Goal: Transaction & Acquisition: Subscribe to service/newsletter

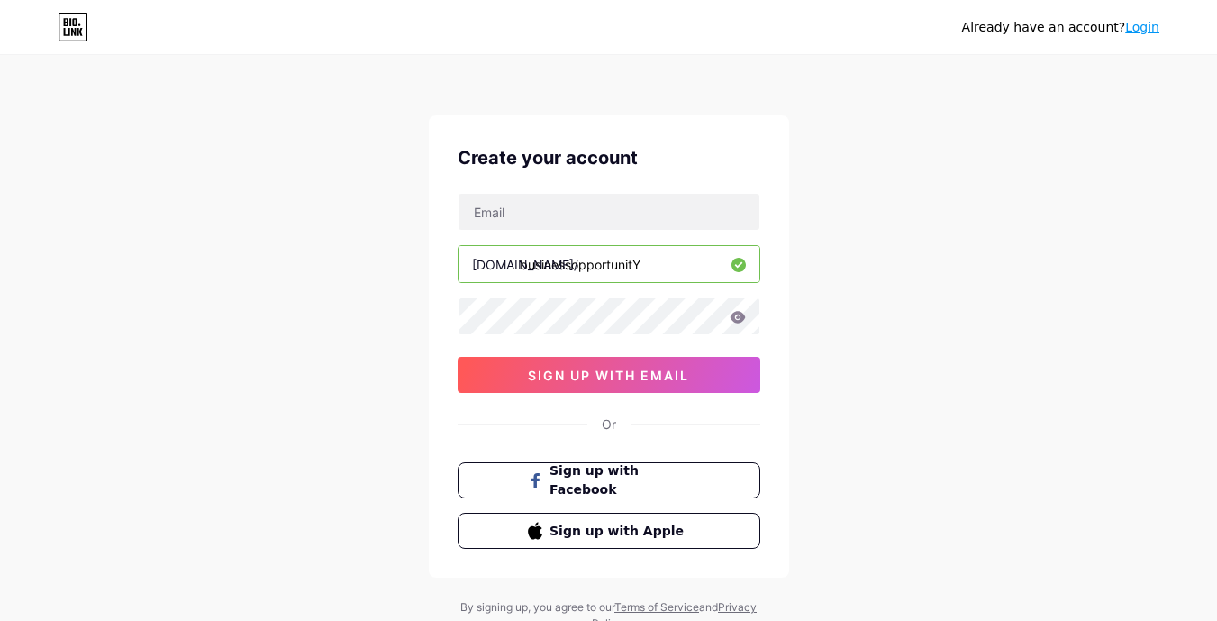
click at [640, 265] on input "businessopportunitY" at bounding box center [609, 264] width 301 height 36
click at [669, 263] on input "businessopportunitY" at bounding box center [609, 264] width 301 height 36
type input "businessopportunity"
click at [512, 213] on input "text" at bounding box center [609, 212] width 301 height 36
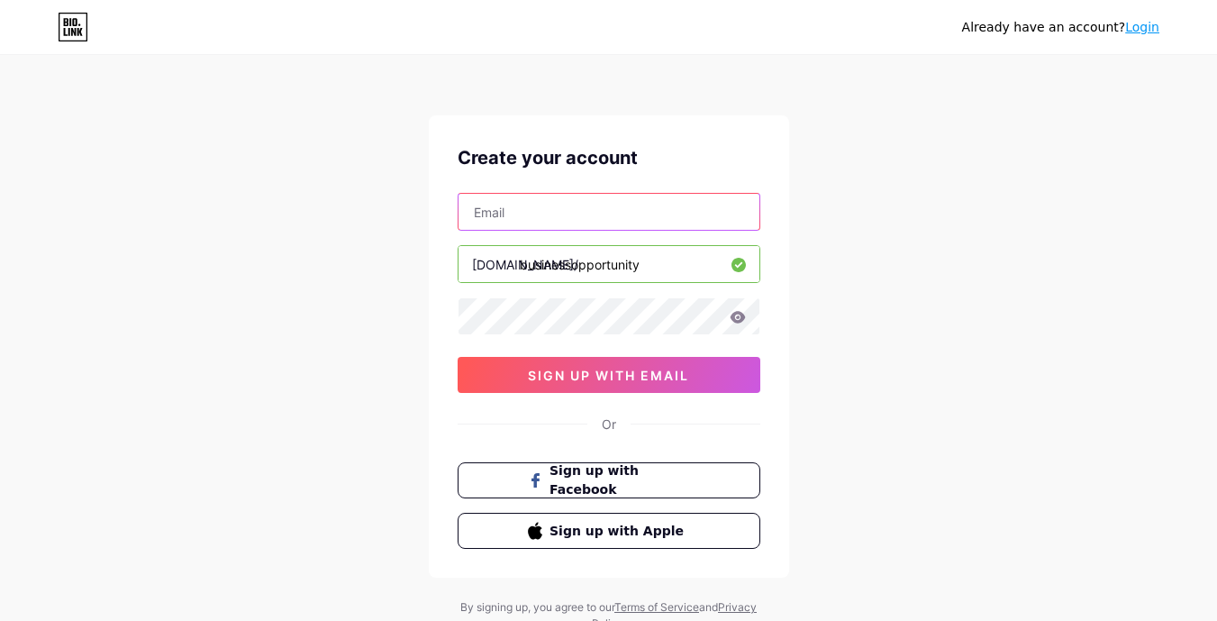
click at [512, 213] on input "text" at bounding box center [609, 212] width 301 height 36
click at [494, 222] on input "text" at bounding box center [609, 212] width 301 height 36
type input "B"
type input "b"
click at [519, 211] on input "text" at bounding box center [609, 212] width 301 height 36
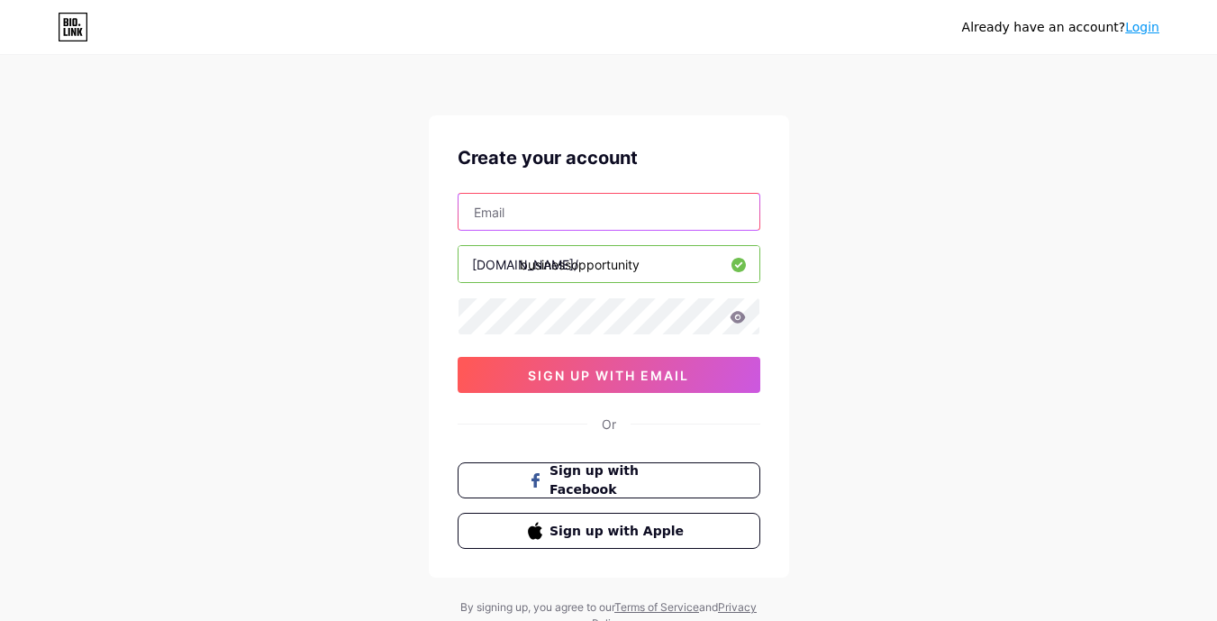
type input "vlservices28@gmail.com"
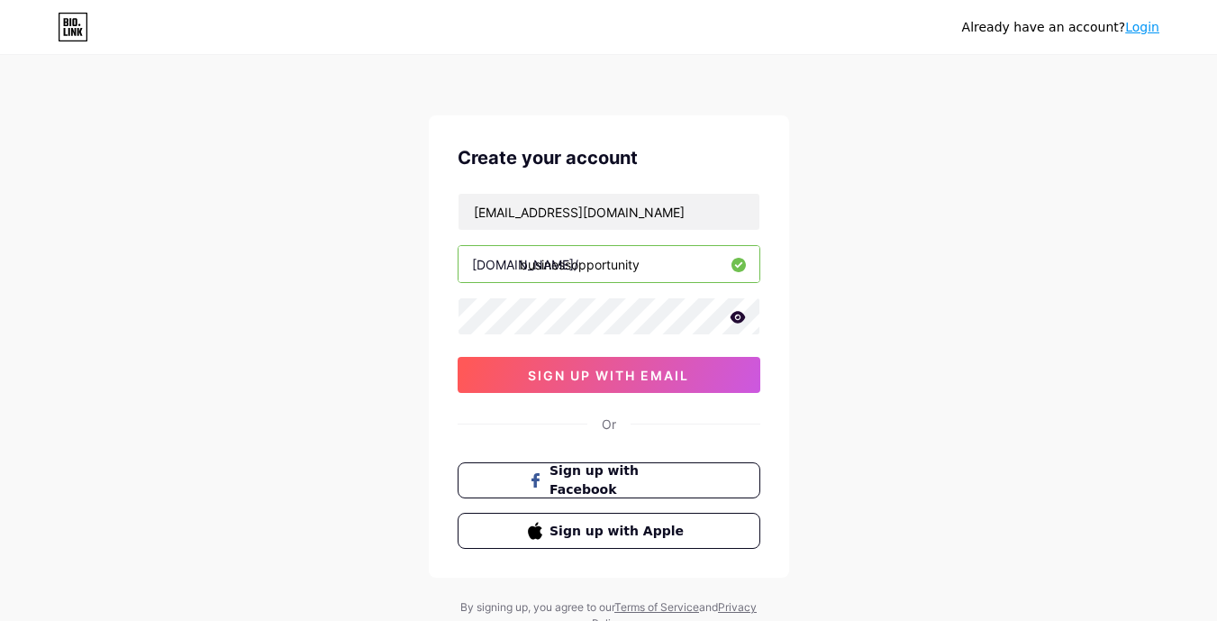
click at [735, 318] on icon at bounding box center [738, 317] width 16 height 13
click at [735, 318] on icon at bounding box center [737, 318] width 18 height 18
click at [735, 318] on icon at bounding box center [738, 317] width 16 height 13
click at [610, 366] on button "sign up with email" at bounding box center [609, 375] width 303 height 36
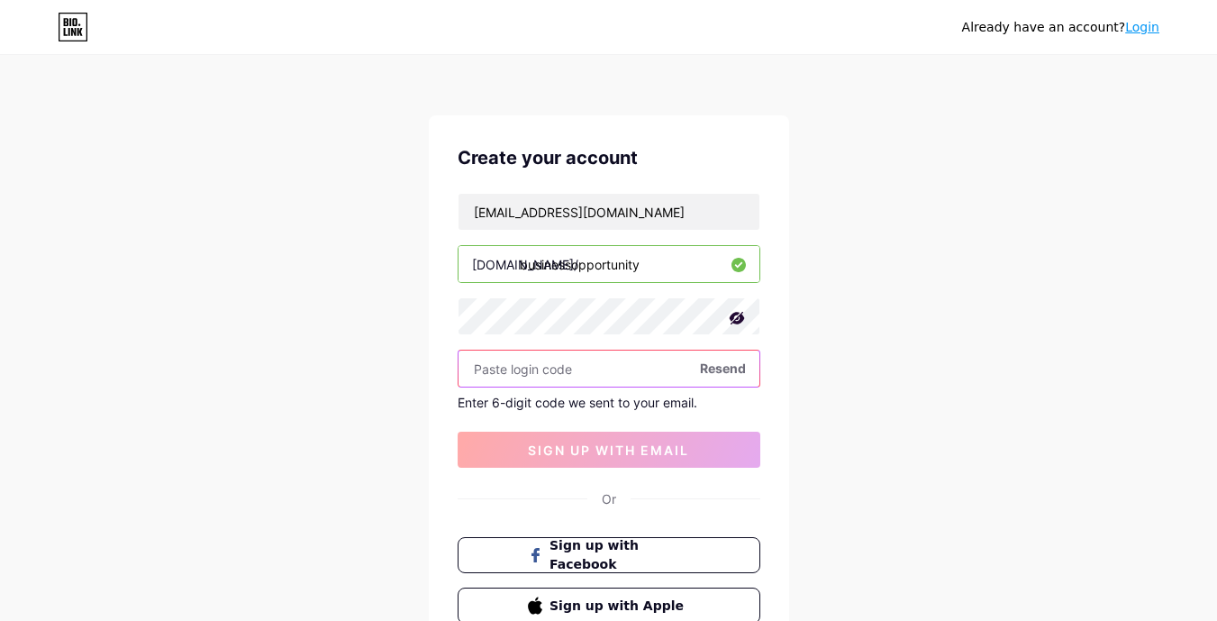
click at [498, 371] on input "text" at bounding box center [609, 368] width 301 height 36
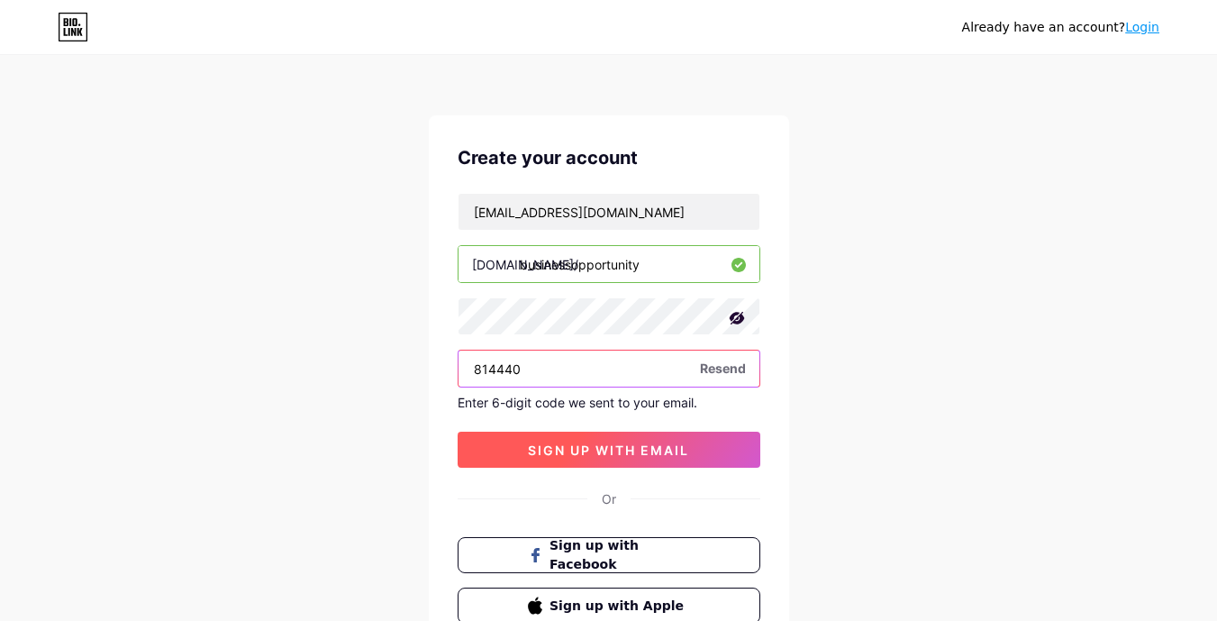
type input "814440"
click at [583, 442] on span "sign up with email" at bounding box center [608, 449] width 161 height 15
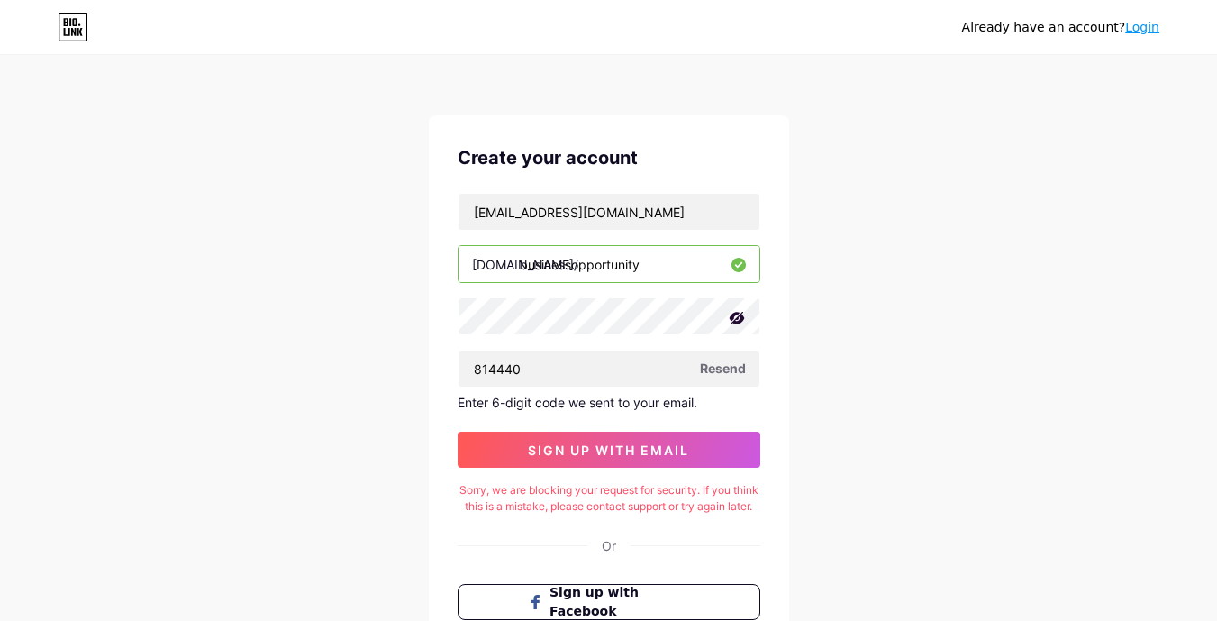
scroll to position [228, 0]
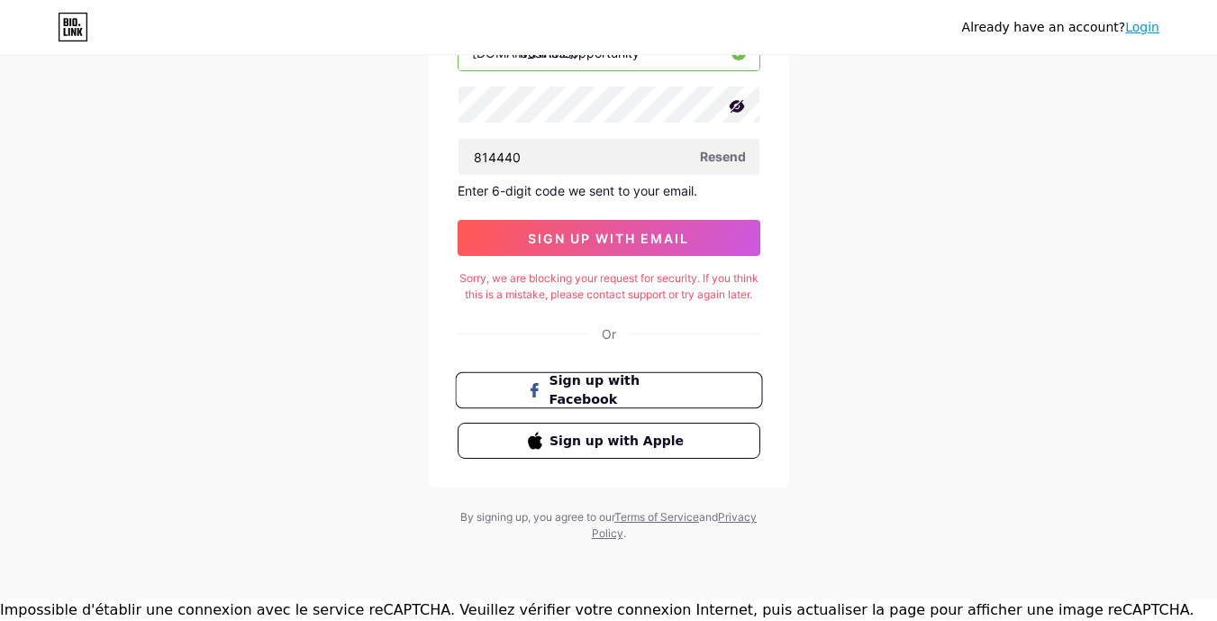
click at [606, 387] on span "Sign up with Facebook" at bounding box center [619, 390] width 141 height 39
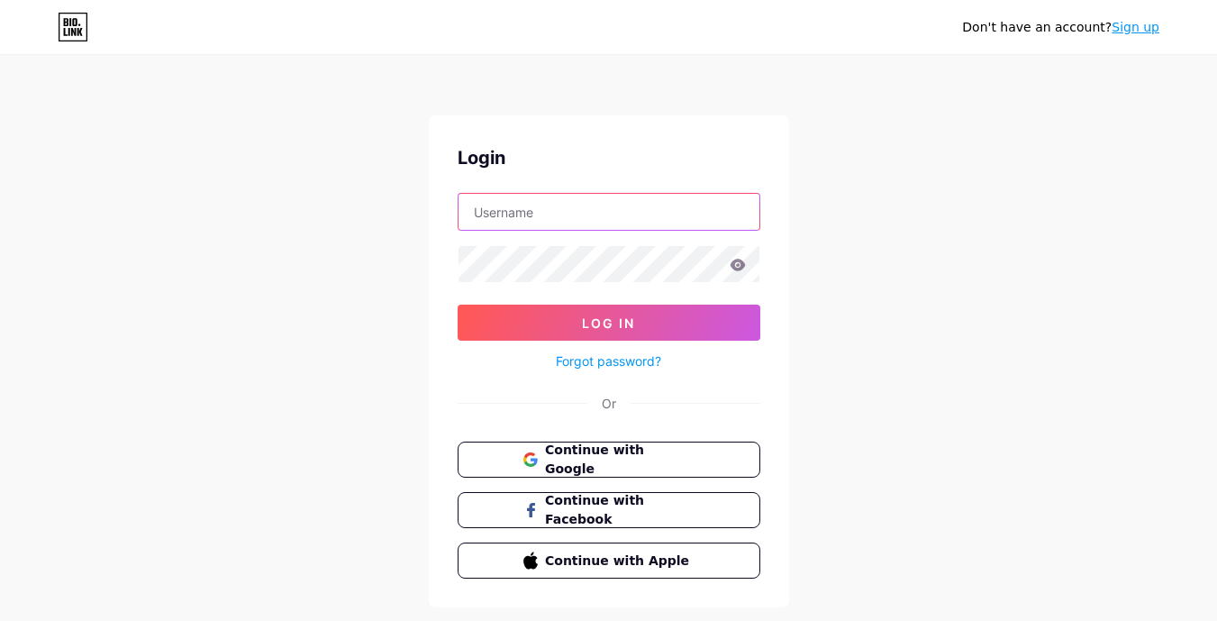
click at [508, 218] on input "text" at bounding box center [609, 212] width 301 height 36
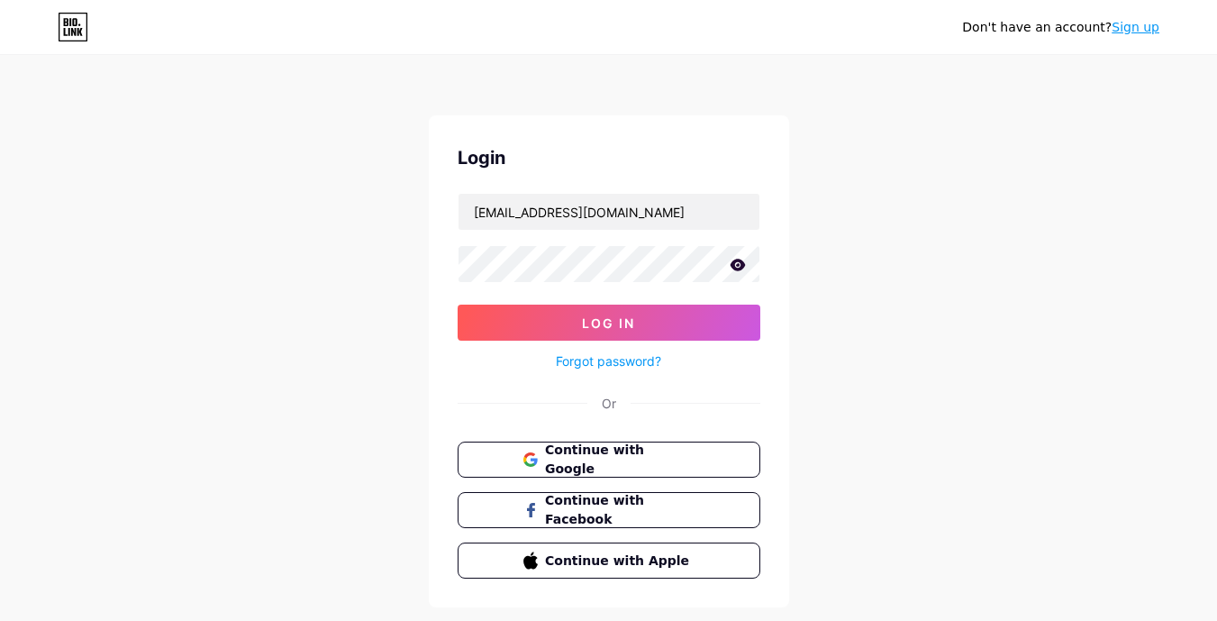
click at [734, 263] on icon at bounding box center [737, 265] width 15 height 12
click at [630, 313] on button "Log In" at bounding box center [609, 322] width 303 height 36
click at [583, 317] on span "Log In" at bounding box center [608, 322] width 53 height 15
click at [604, 320] on span "Log In" at bounding box center [608, 322] width 53 height 15
click at [595, 317] on span "Log In" at bounding box center [608, 322] width 53 height 15
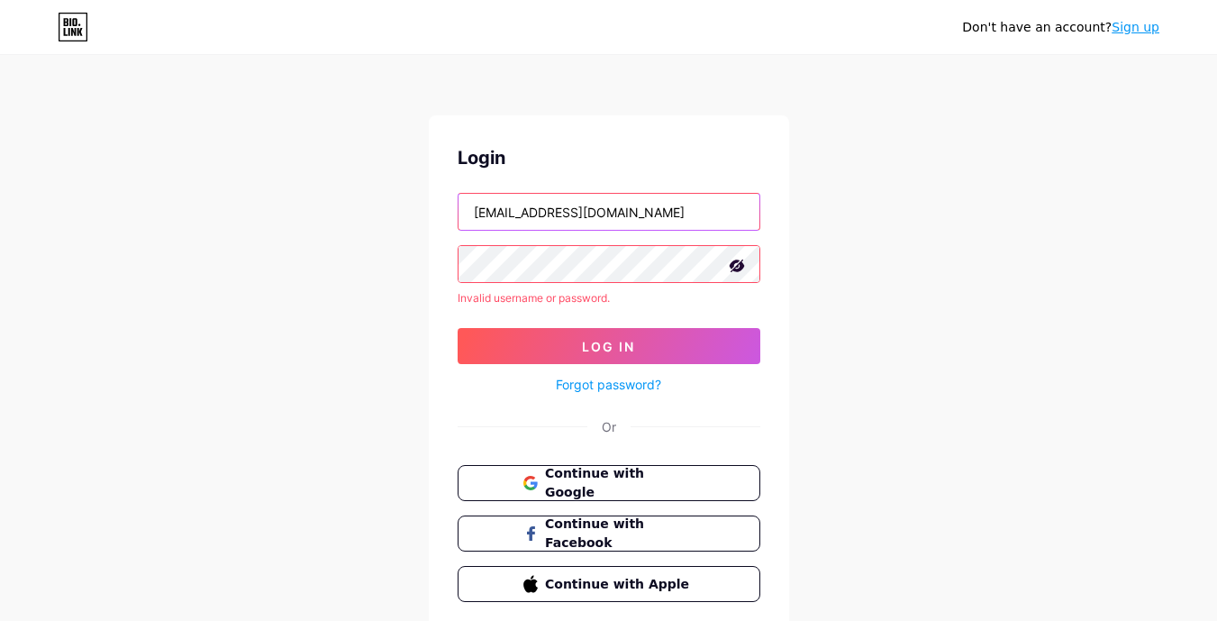
click at [641, 215] on input "vlservices28@gmail.com" at bounding box center [609, 212] width 301 height 36
type input "v"
click at [525, 215] on input "text" at bounding box center [609, 212] width 301 height 36
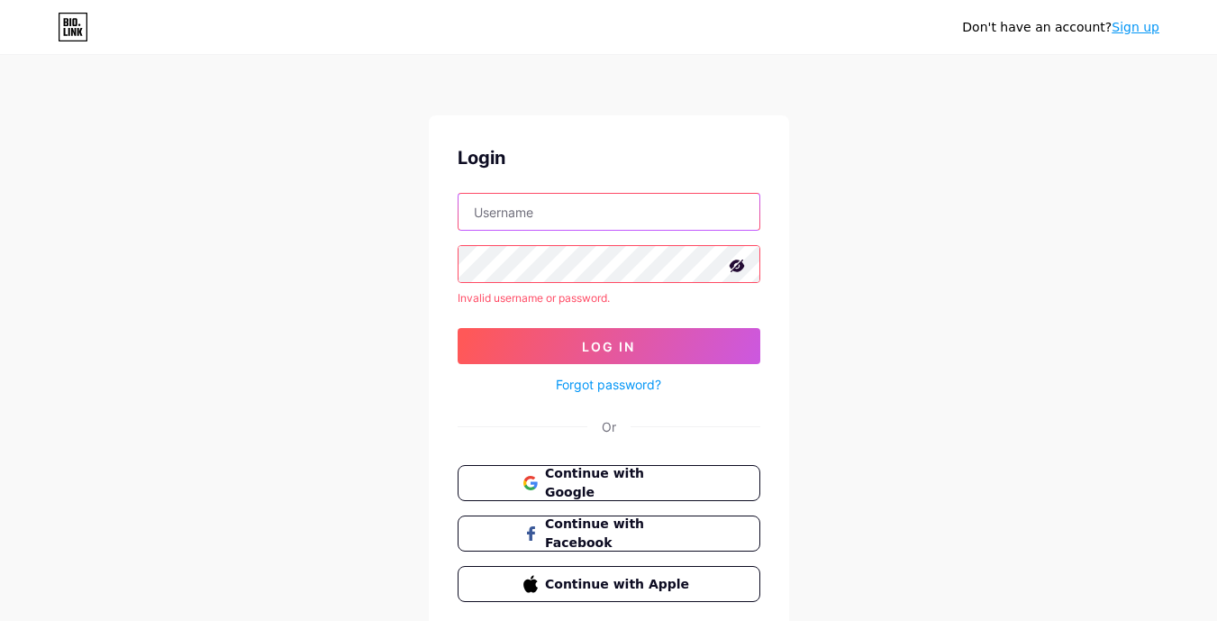
type input "vincentleclerc@outlook.fr"
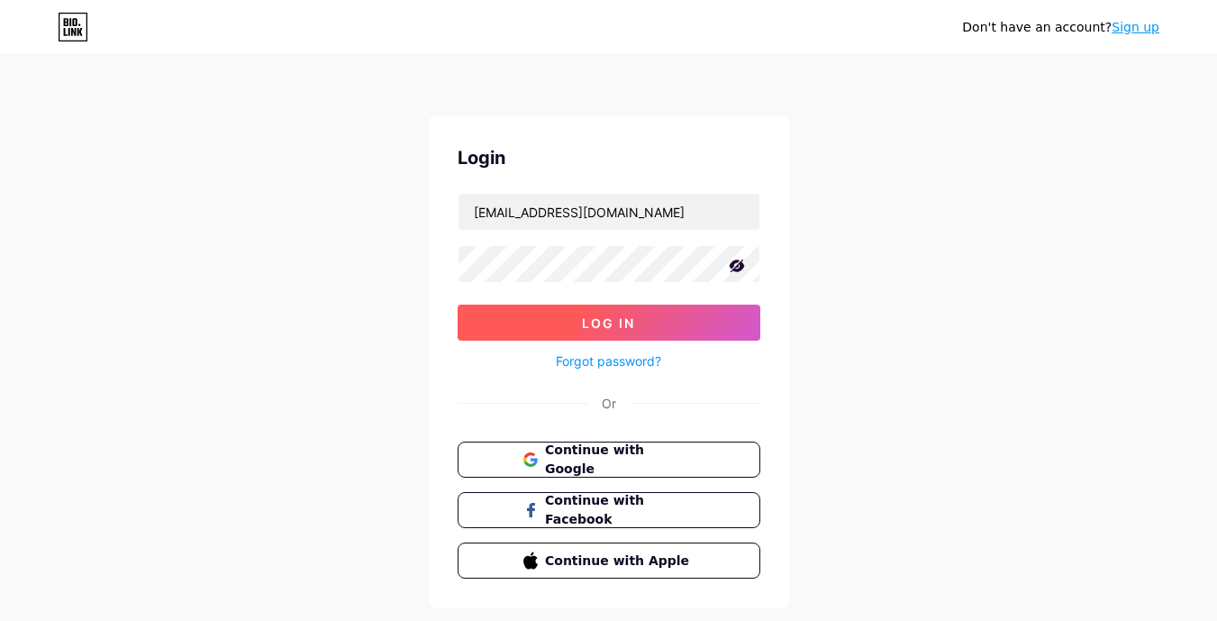
click at [593, 321] on span "Log In" at bounding box center [608, 322] width 53 height 15
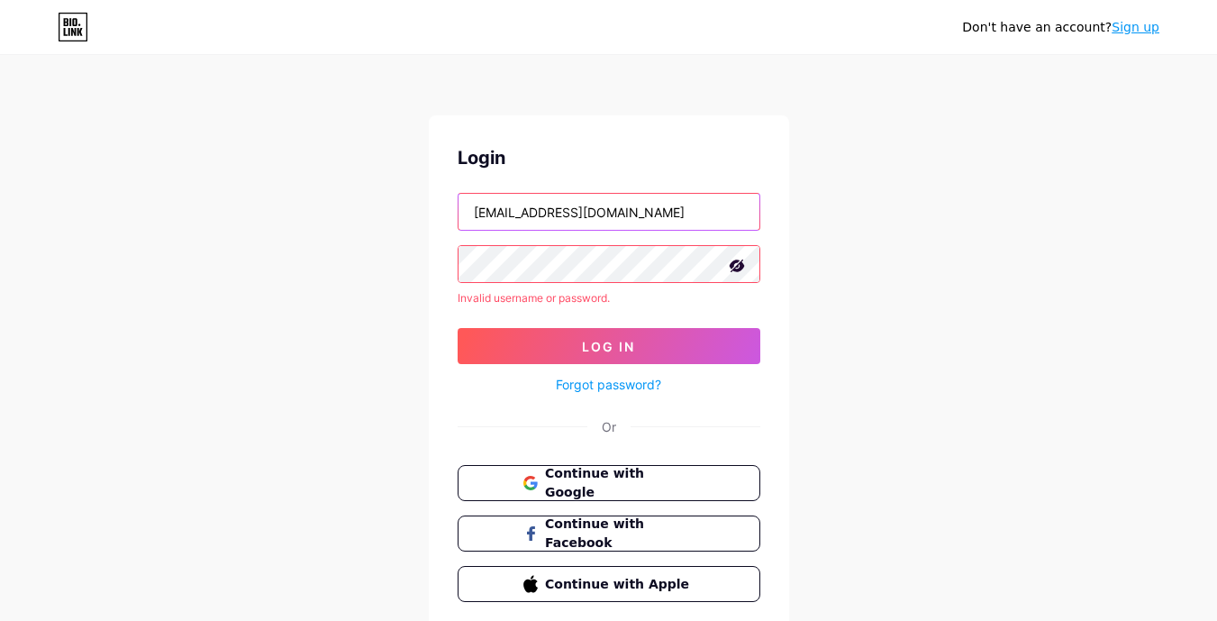
click at [634, 212] on input "vincentleclerc@outlook.fr" at bounding box center [609, 212] width 301 height 36
click at [619, 488] on span "Continue with Google" at bounding box center [619, 483] width 150 height 39
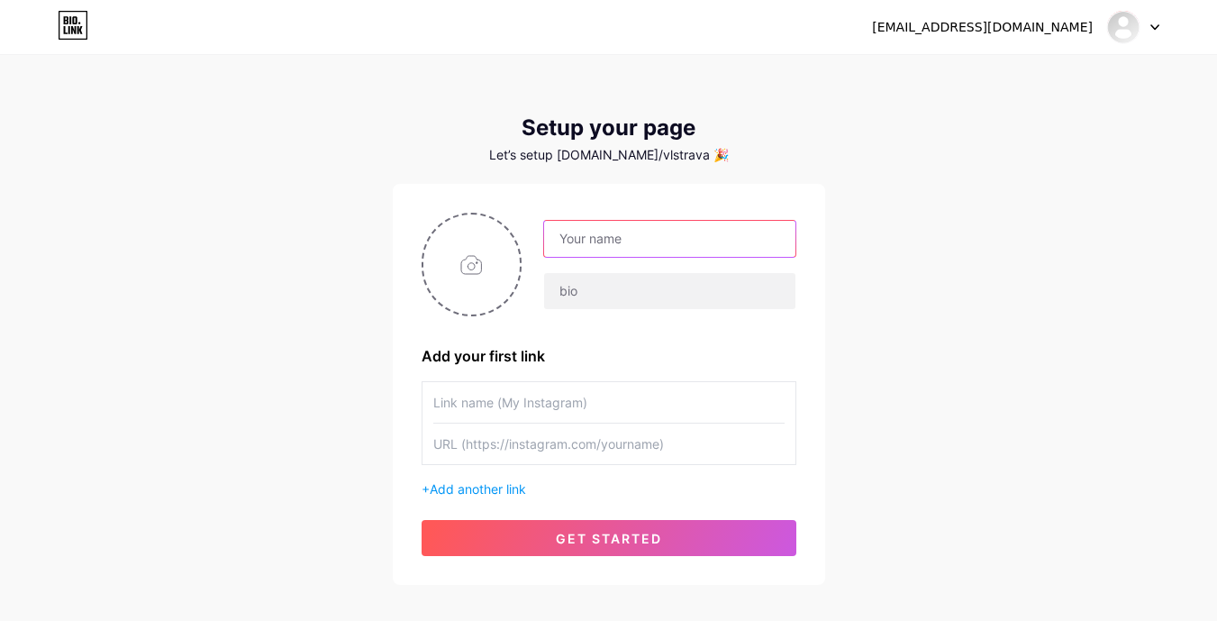
click at [577, 241] on input "text" at bounding box center [669, 239] width 250 height 36
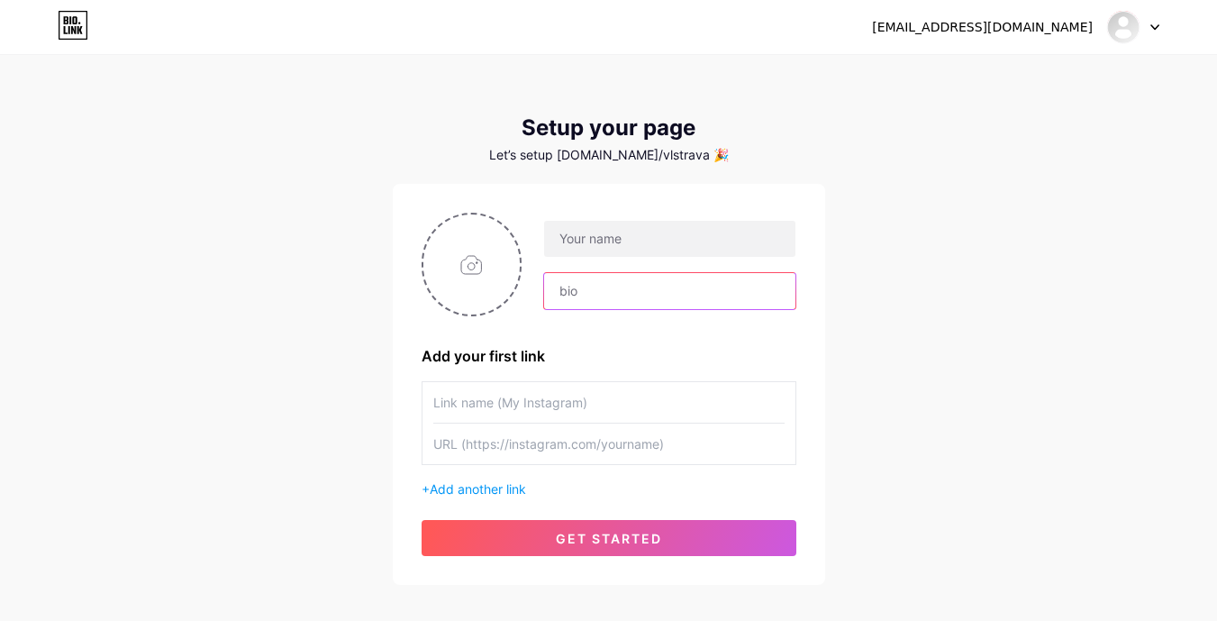
click at [582, 296] on input "text" at bounding box center [669, 291] width 250 height 36
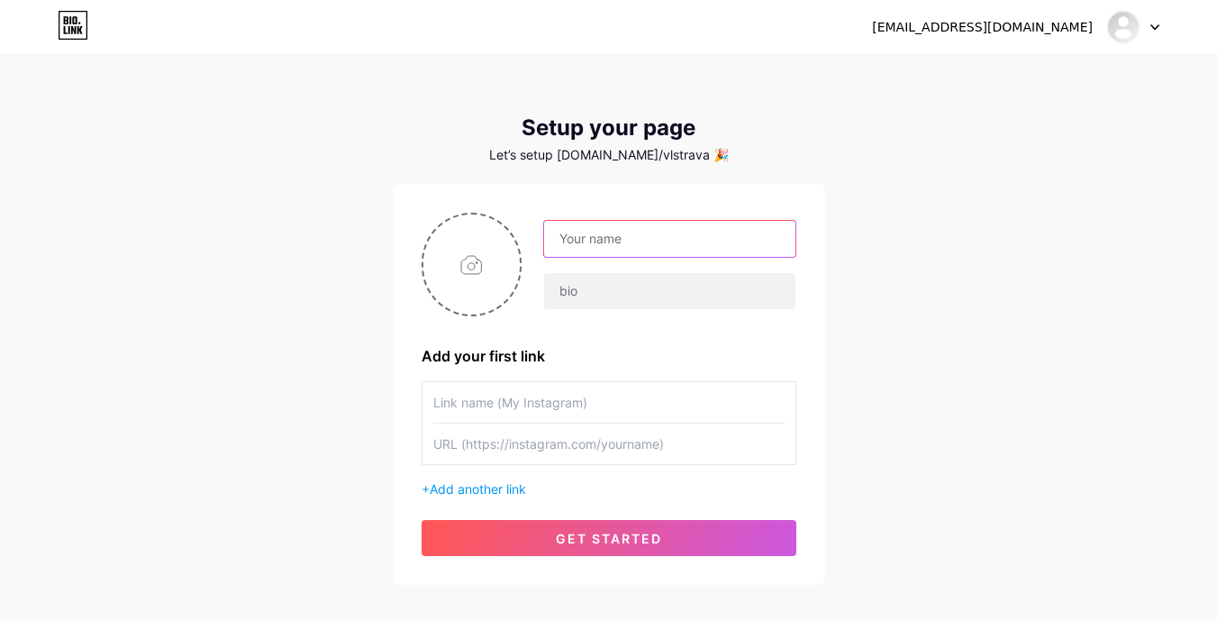
click at [574, 250] on input "text" at bounding box center [669, 239] width 250 height 36
type input "v"
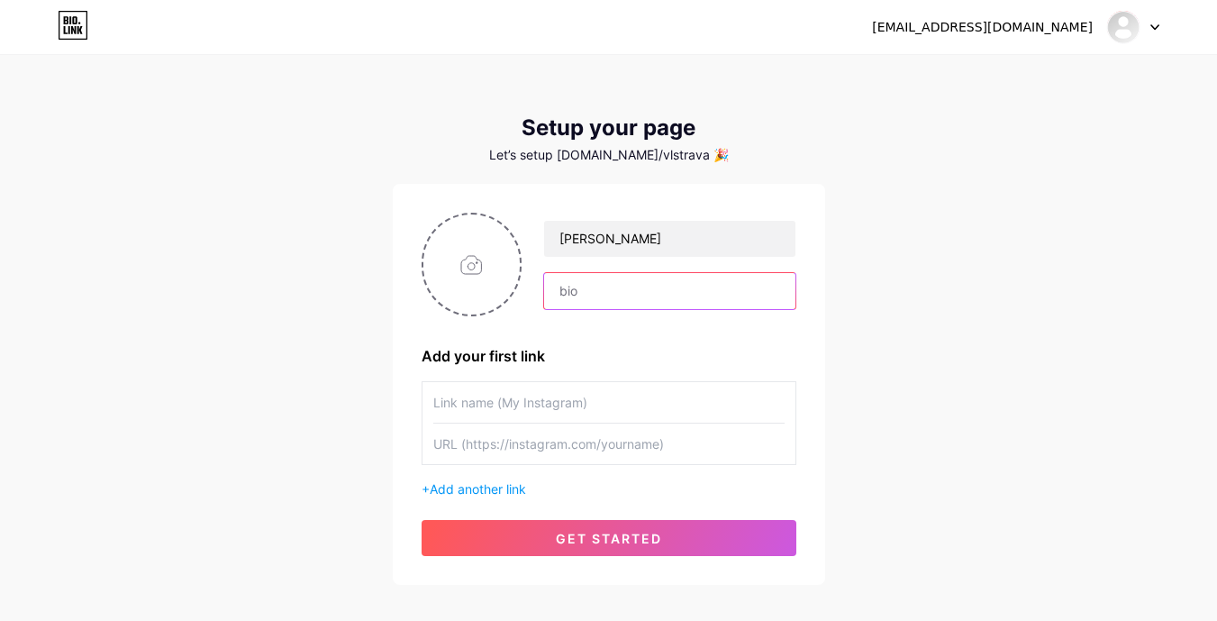
click at [583, 299] on input "text" at bounding box center [669, 291] width 250 height 36
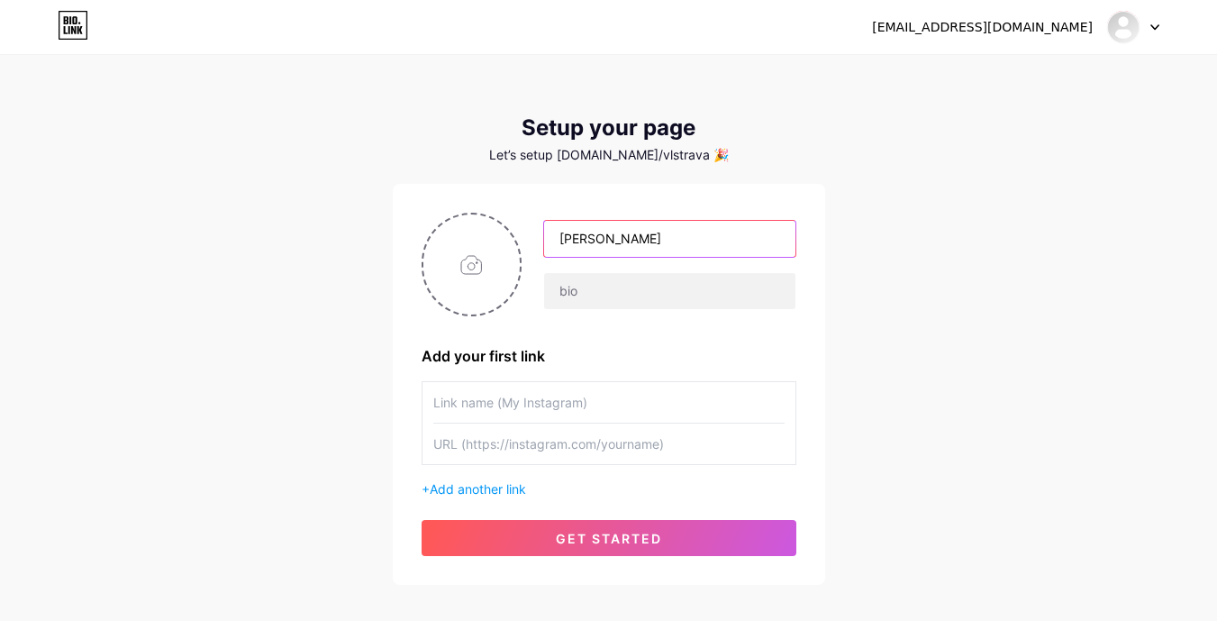
click at [653, 249] on input "[PERSON_NAME]" at bounding box center [669, 239] width 250 height 36
type input "V"
type input "Business Opportunity"
click at [601, 287] on input "text" at bounding box center [669, 291] width 250 height 36
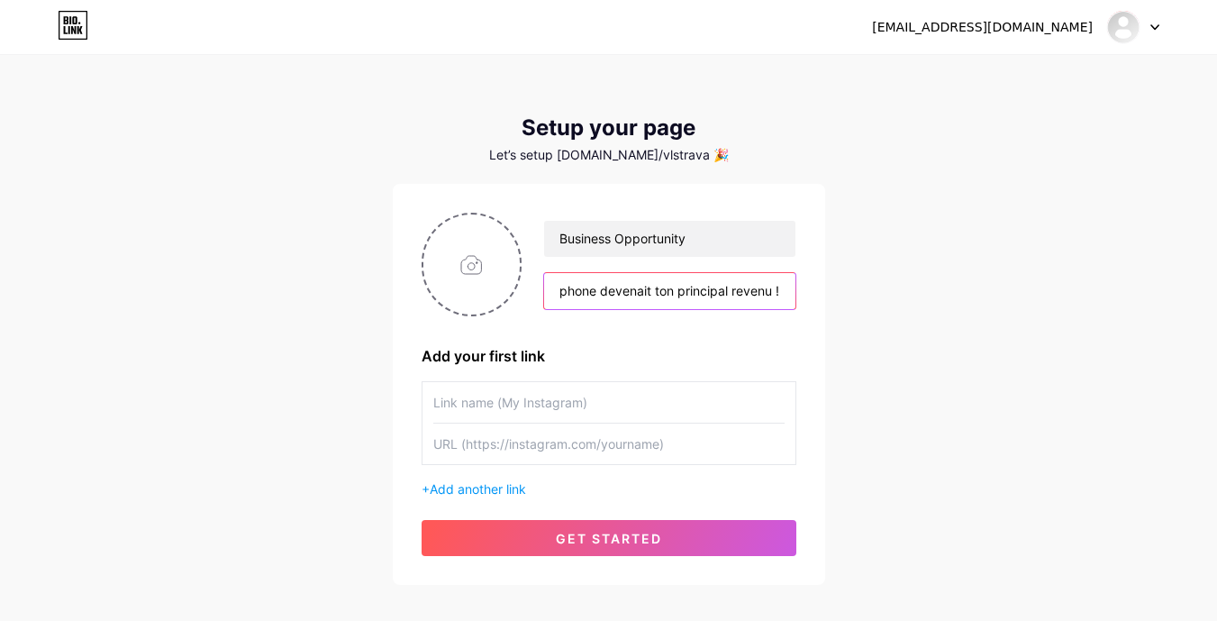
type input "Et si ton téléphone devenait ton principal revenu !"
click at [531, 398] on input "text" at bounding box center [608, 402] width 351 height 41
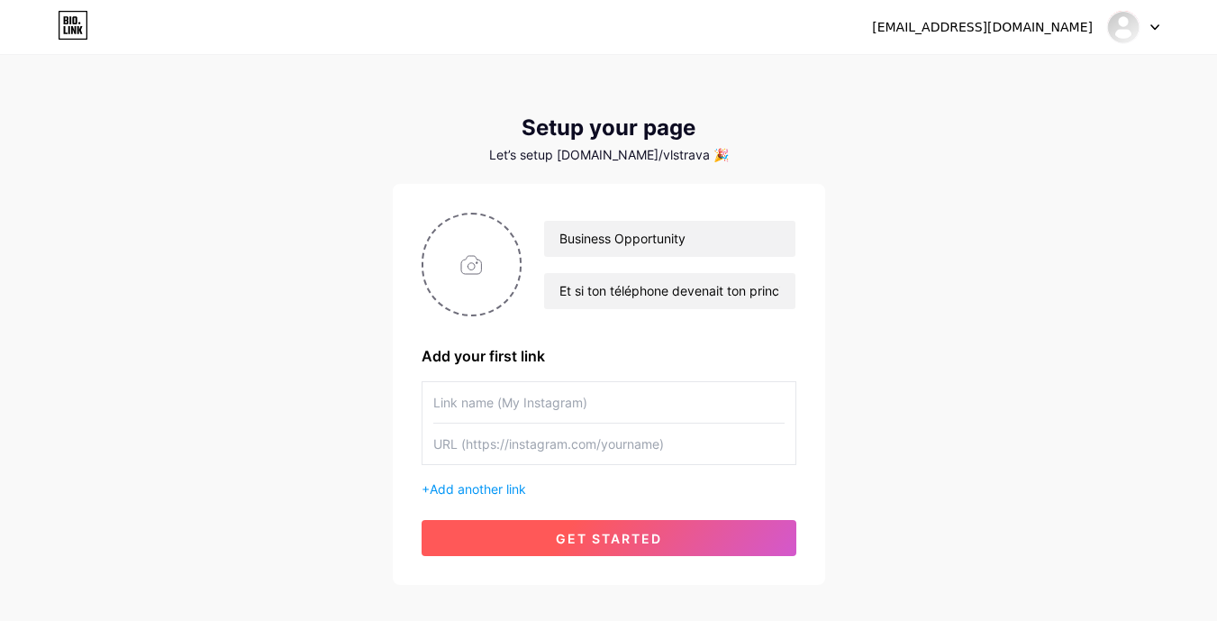
click at [631, 539] on span "get started" at bounding box center [609, 538] width 106 height 15
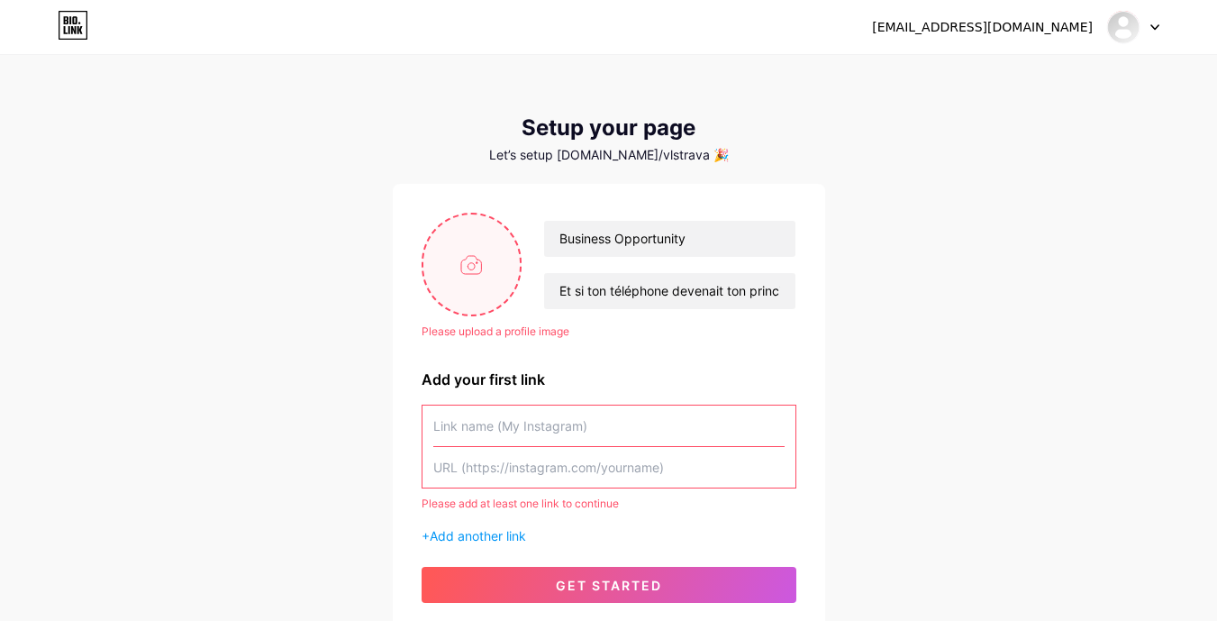
click at [469, 269] on input "file" at bounding box center [471, 264] width 97 height 100
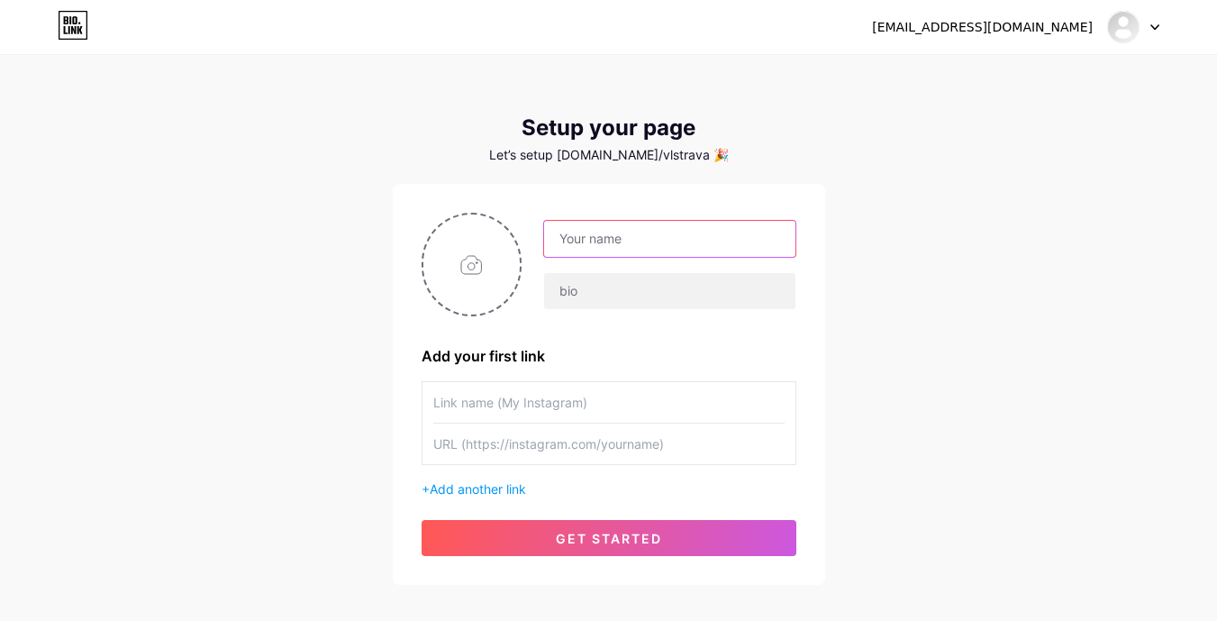
click at [637, 246] on input "text" at bounding box center [669, 239] width 250 height 36
type input "b"
type input "Business Opportunity"
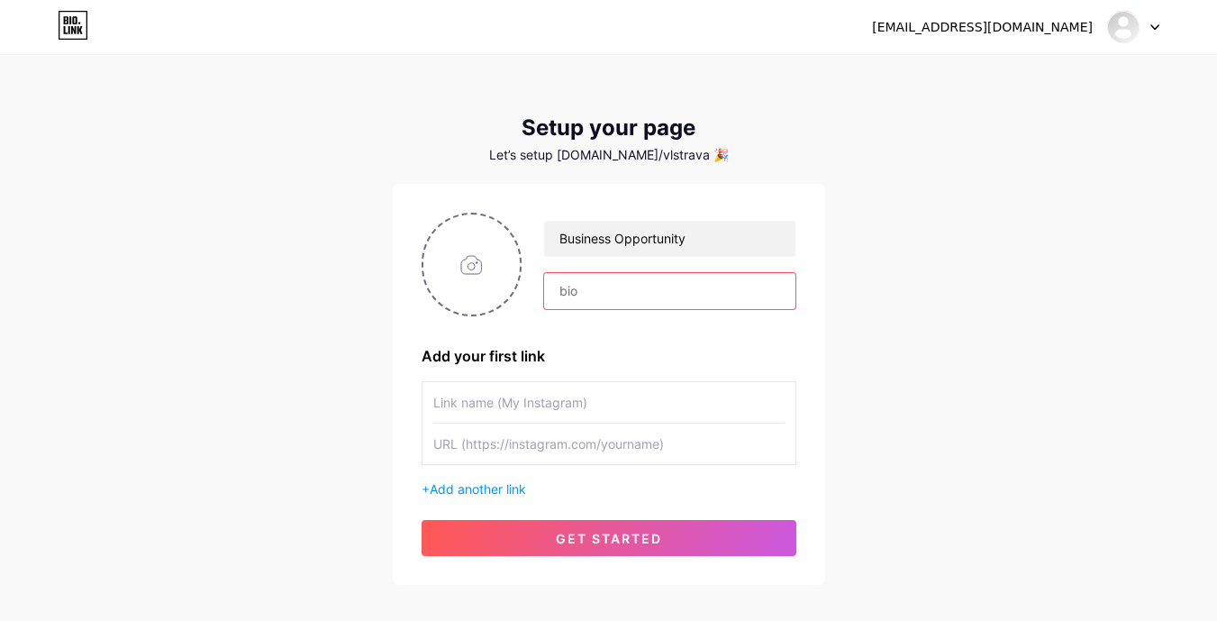
click at [590, 295] on input "text" at bounding box center [669, 291] width 250 height 36
